Goal: Task Accomplishment & Management: Manage account settings

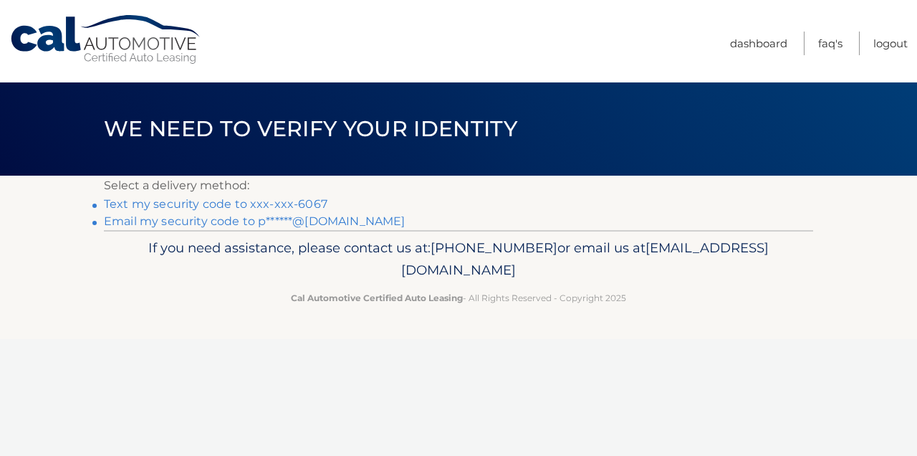
click at [153, 201] on link "Text my security code to xxx-xxx-6067" at bounding box center [215, 204] width 223 height 14
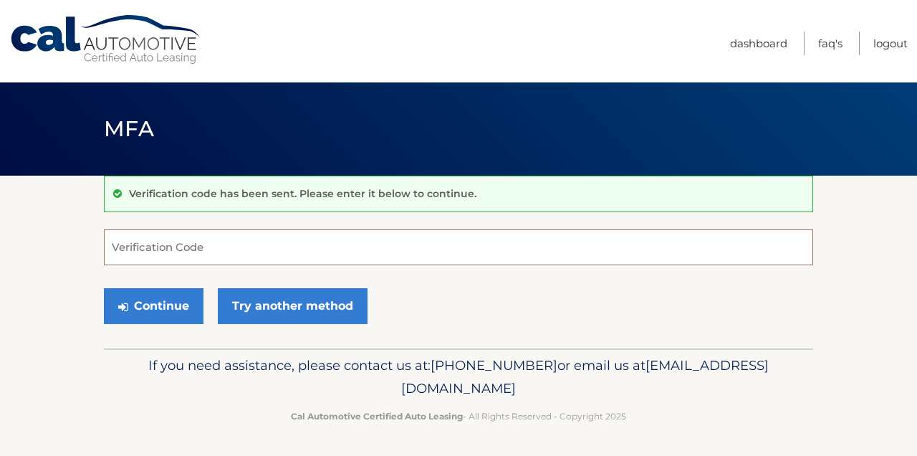
click at [154, 242] on input "Verification Code" at bounding box center [458, 247] width 709 height 36
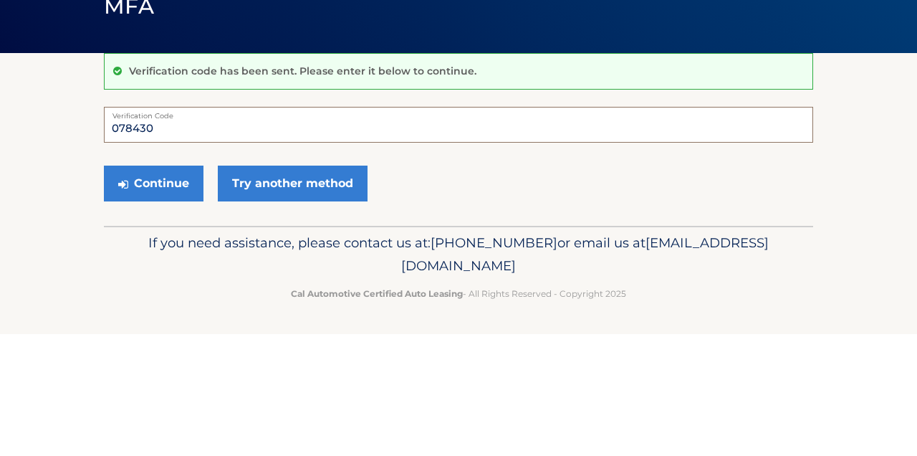
type input "078430"
click at [150, 295] on button "Continue" at bounding box center [154, 306] width 100 height 36
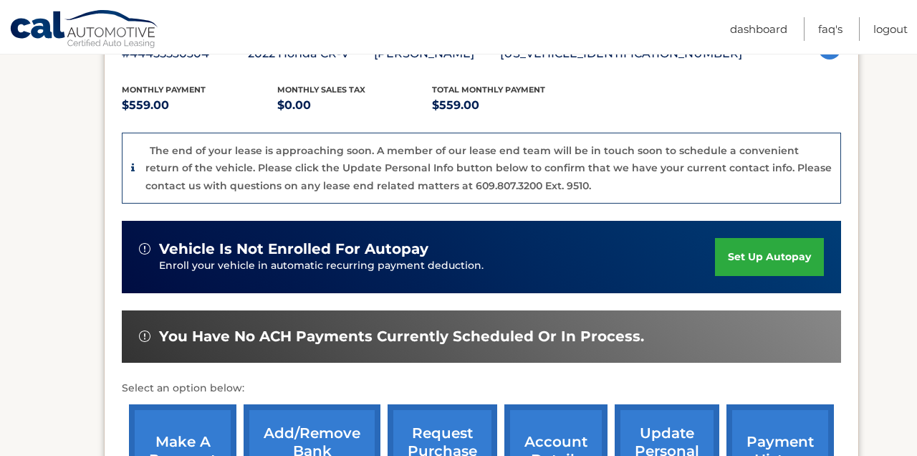
scroll to position [283, 0]
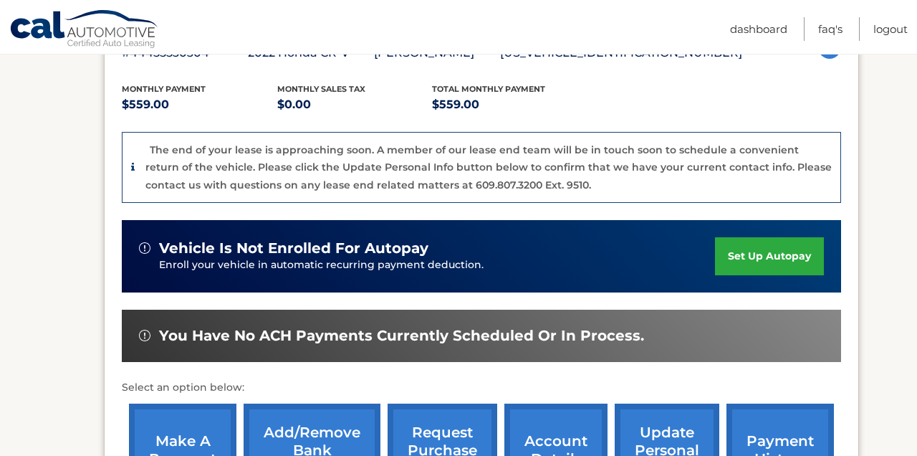
click at [196, 447] on link "make a payment" at bounding box center [182, 450] width 107 height 94
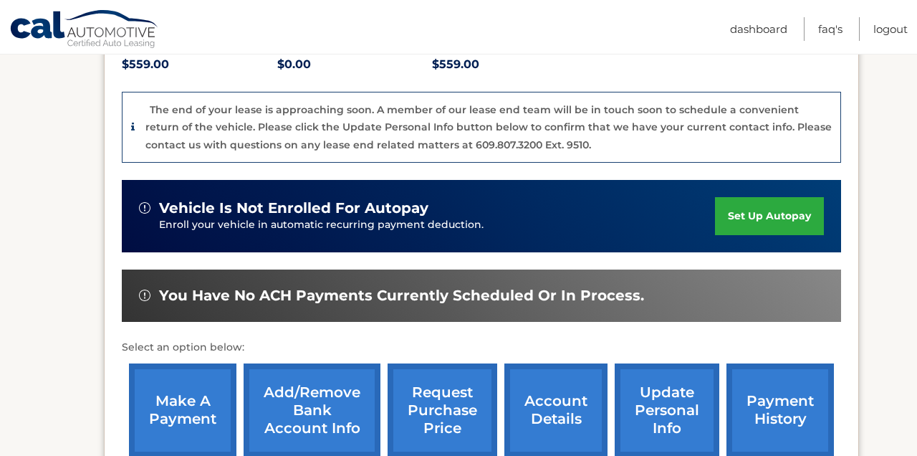
scroll to position [352, 0]
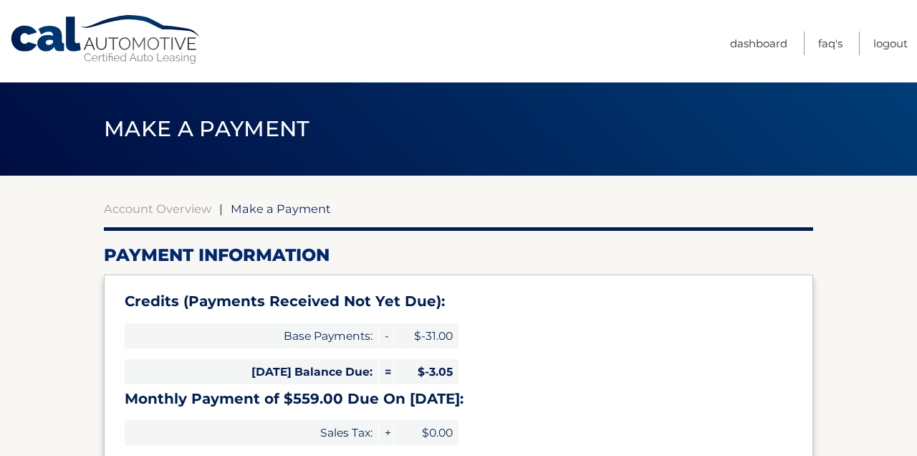
select select "MWVlZWZmMmItMzk3ZS00OGI2LWE2NjktZjdkY2ZlMmRhNzkz"
click at [747, 37] on link "Dashboard" at bounding box center [758, 44] width 57 height 24
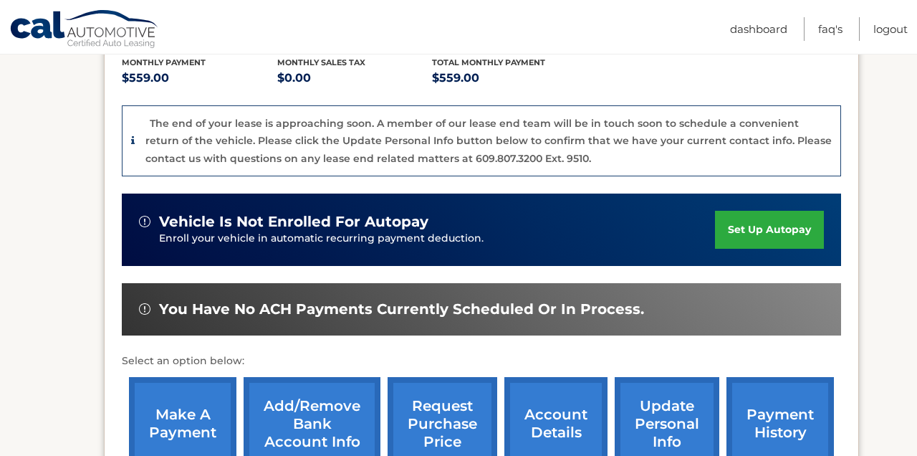
scroll to position [310, 0]
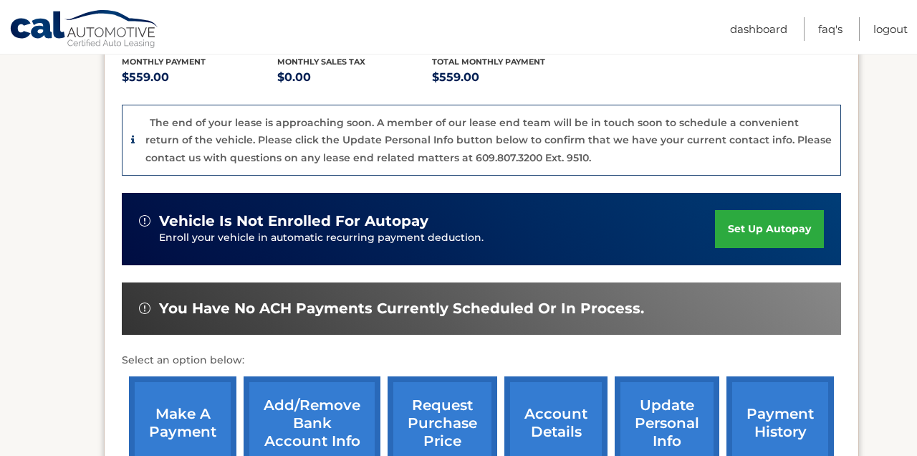
click at [431, 413] on link "request purchase price" at bounding box center [443, 423] width 110 height 94
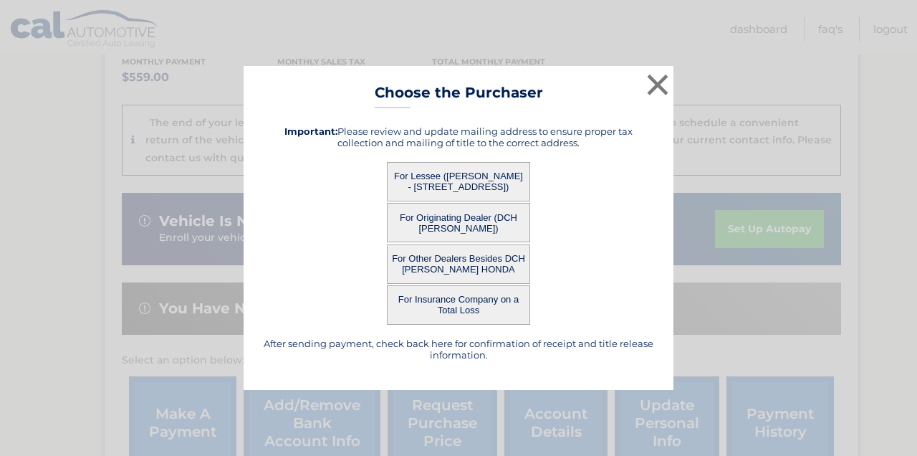
click at [438, 201] on button "For Lessee ([PERSON_NAME] - [STREET_ADDRESS])" at bounding box center [458, 181] width 143 height 39
click at [450, 201] on button "For Lessee ([PERSON_NAME] - [STREET_ADDRESS])" at bounding box center [458, 181] width 143 height 39
click at [462, 201] on button "For Lessee ([PERSON_NAME] - [STREET_ADDRESS])" at bounding box center [458, 181] width 143 height 39
click at [479, 201] on button "For Lessee ([PERSON_NAME] - [STREET_ADDRESS])" at bounding box center [458, 181] width 143 height 39
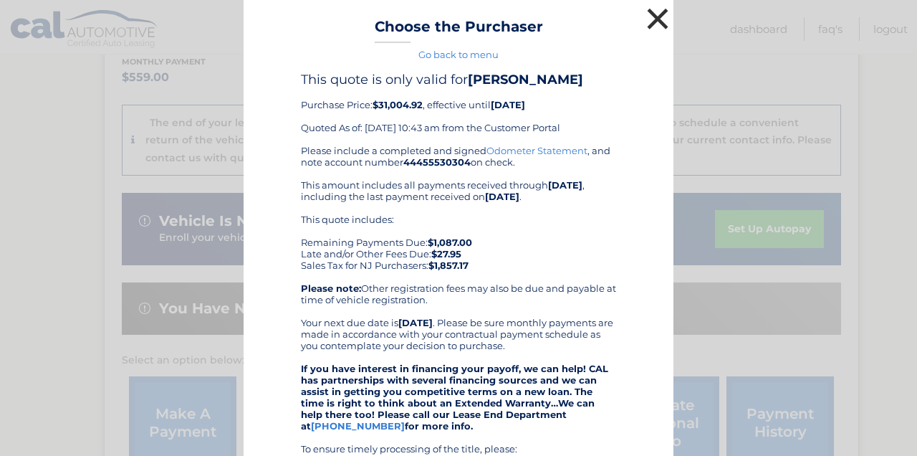
click at [654, 24] on button "×" at bounding box center [657, 18] width 29 height 29
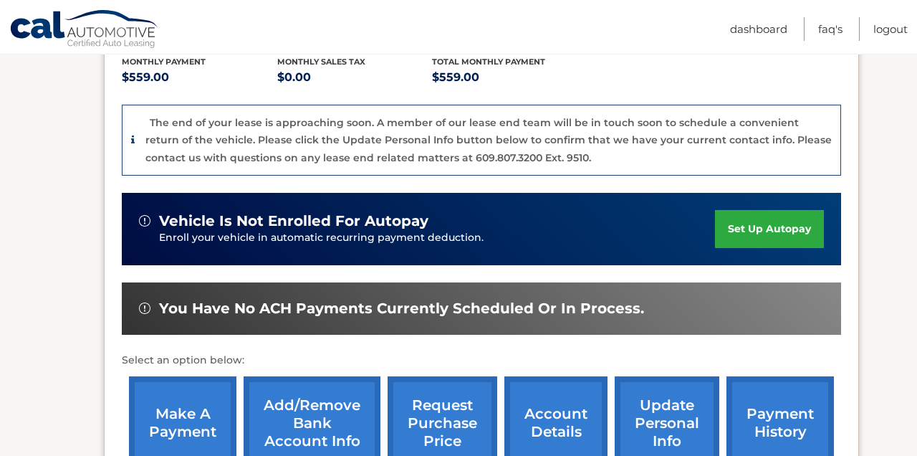
click at [547, 415] on link "account details" at bounding box center [555, 423] width 103 height 94
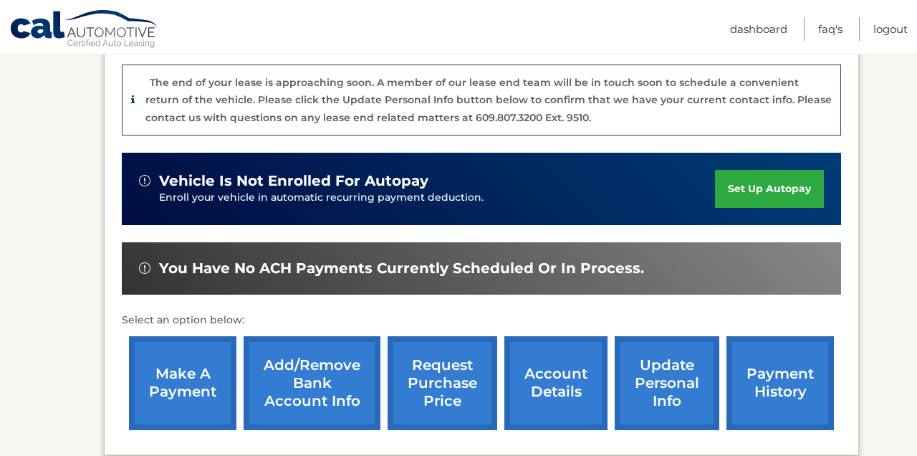
scroll to position [379, 0]
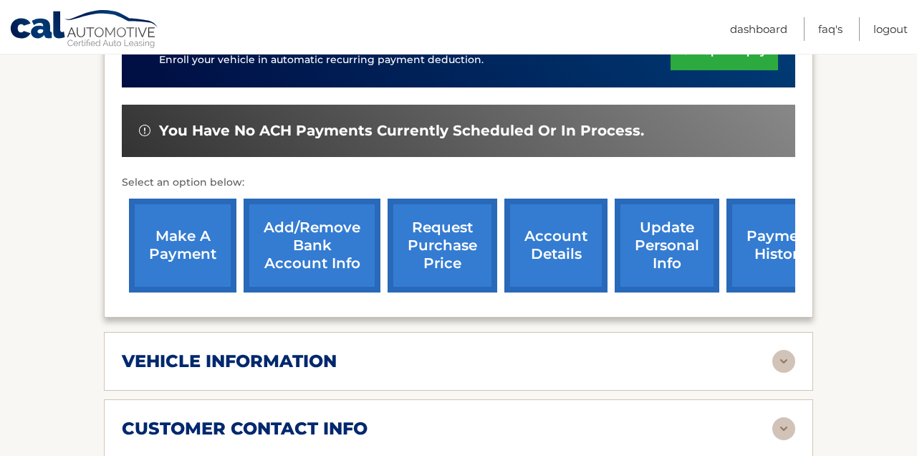
scroll to position [419, 0]
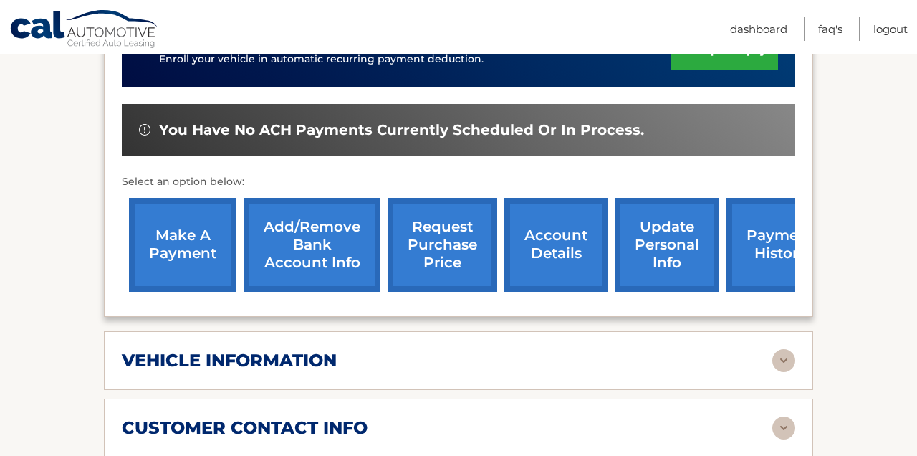
click at [176, 356] on h2 "vehicle information" at bounding box center [229, 360] width 215 height 21
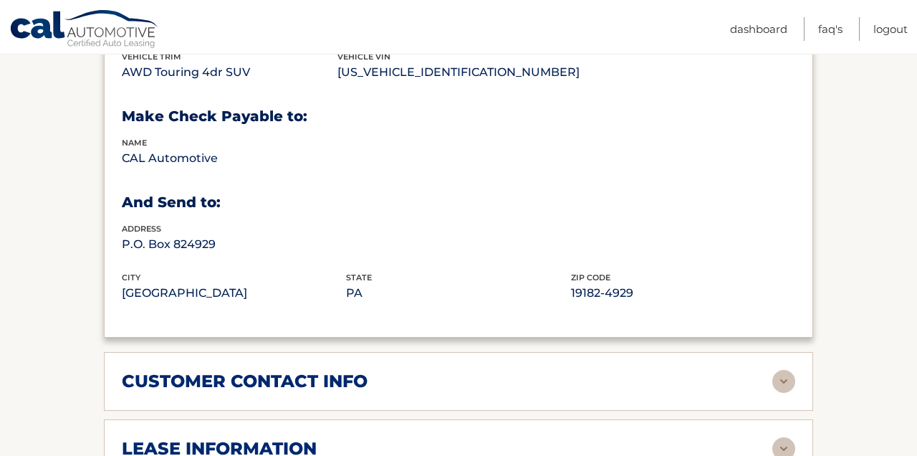
scroll to position [813, 0]
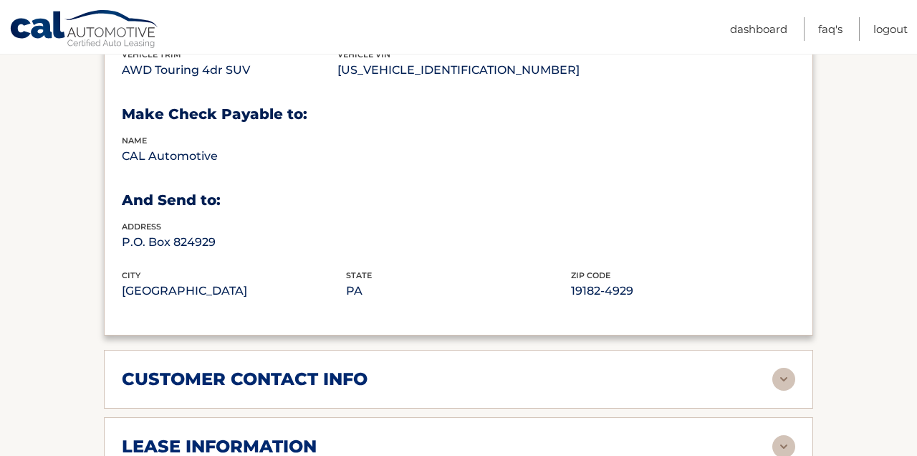
click at [160, 375] on h2 "customer contact info" at bounding box center [245, 378] width 246 height 21
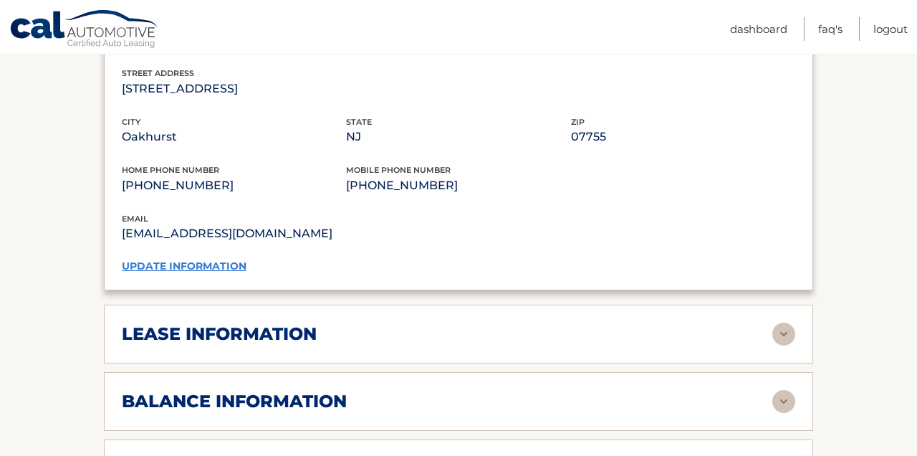
scroll to position [1209, 0]
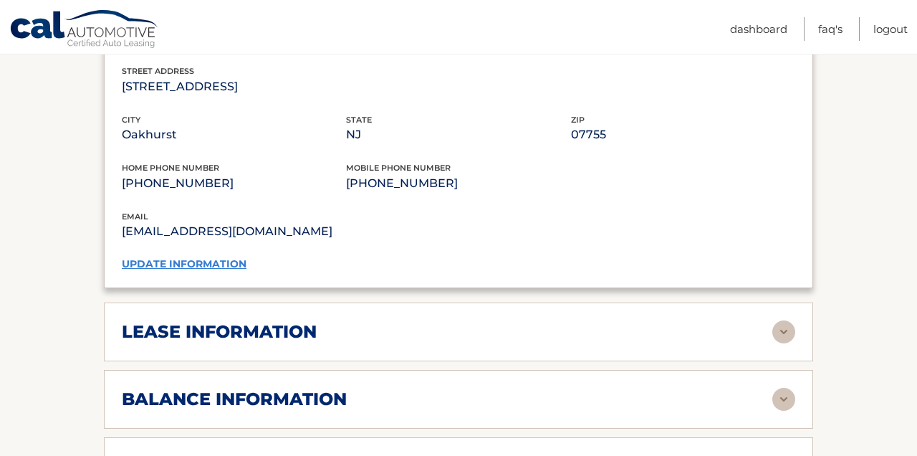
click at [166, 334] on h2 "lease information" at bounding box center [219, 331] width 195 height 21
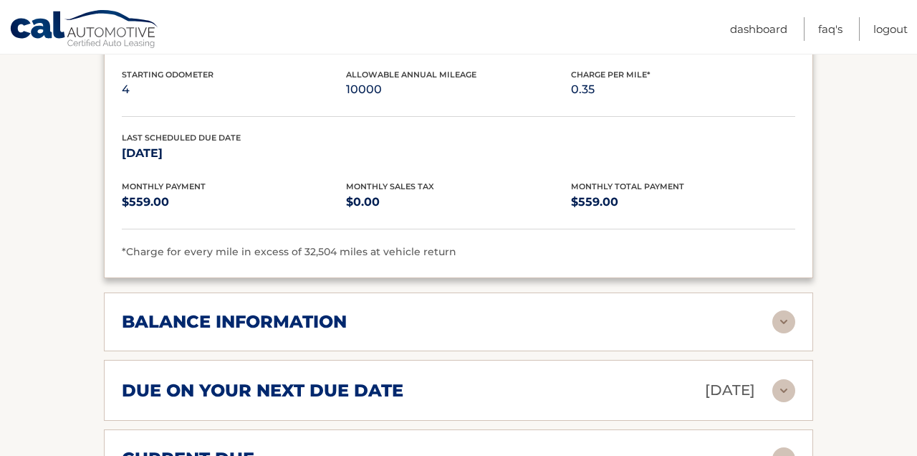
scroll to position [1558, 0]
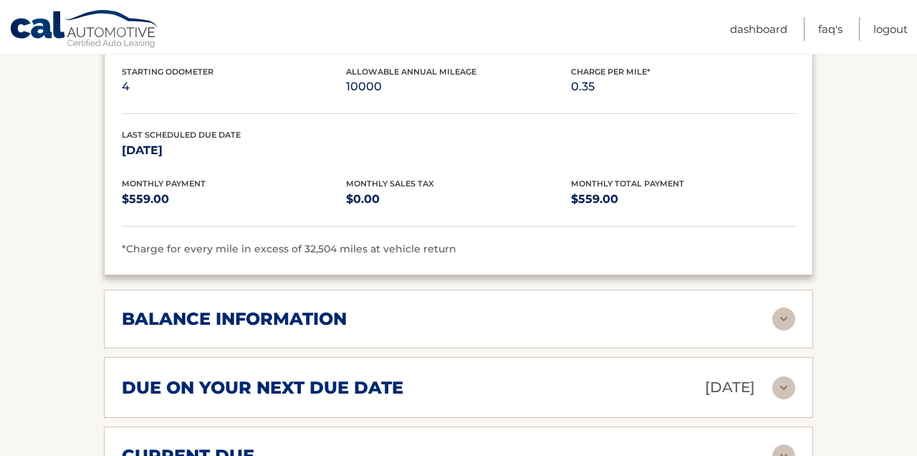
click at [177, 316] on h2 "balance information" at bounding box center [234, 318] width 225 height 21
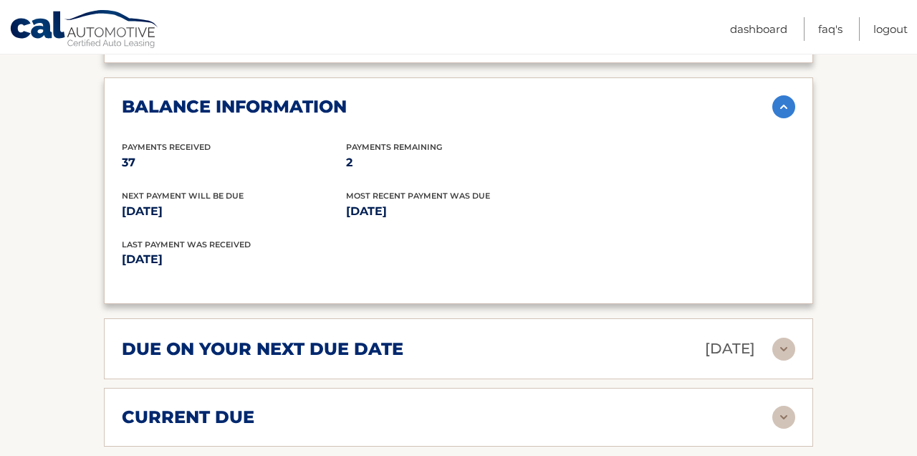
scroll to position [1798, 0]
